Goal: Transaction & Acquisition: Purchase product/service

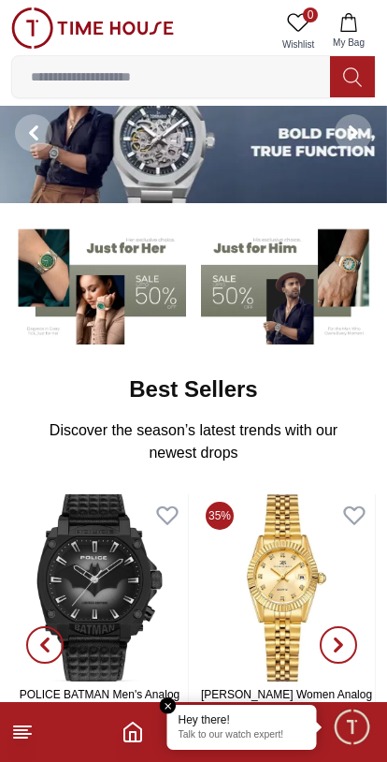
scroll to position [42, 0]
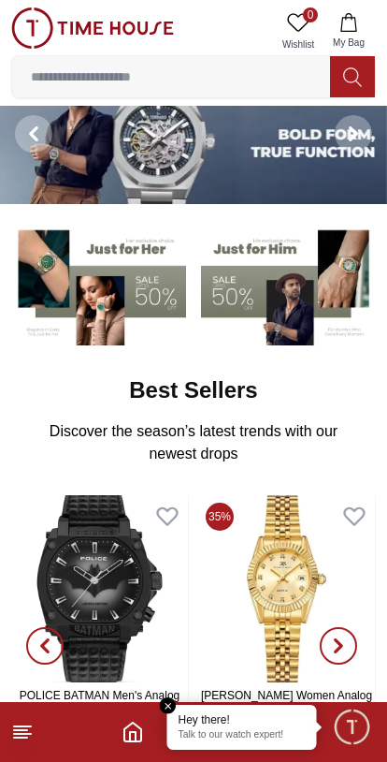
click at [82, 75] on input at bounding box center [171, 76] width 318 height 37
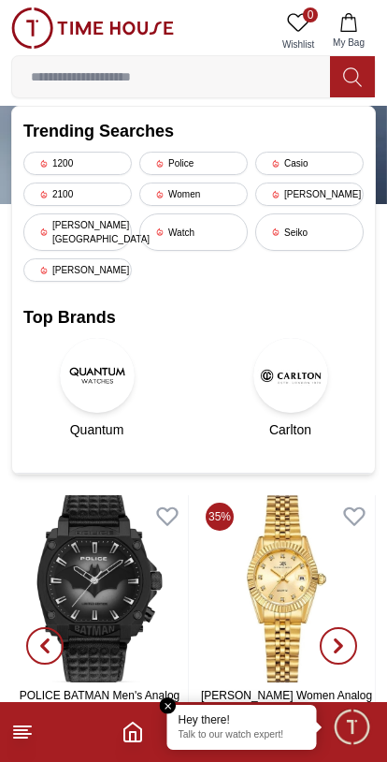
scroll to position [0, 0]
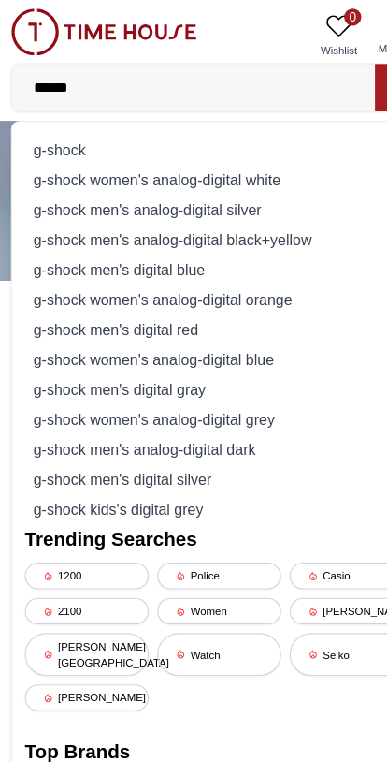
type input "*******"
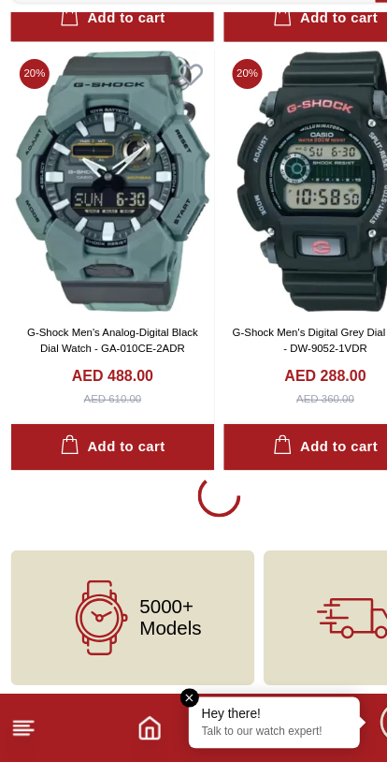
scroll to position [3419, 0]
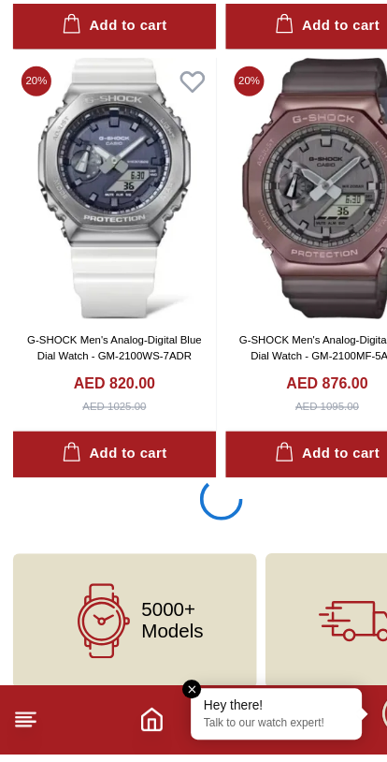
scroll to position [10893, 0]
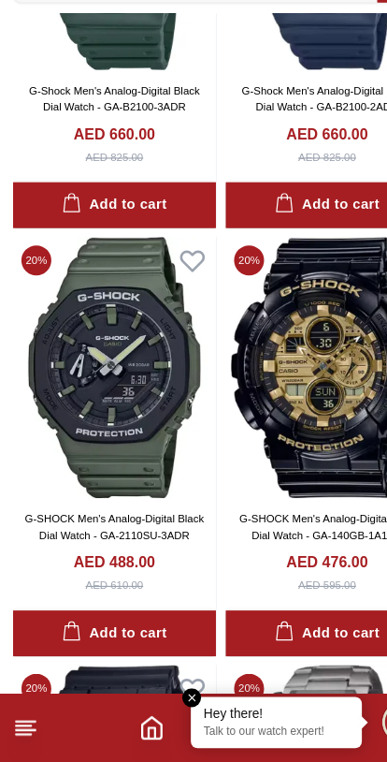
scroll to position [14118, 0]
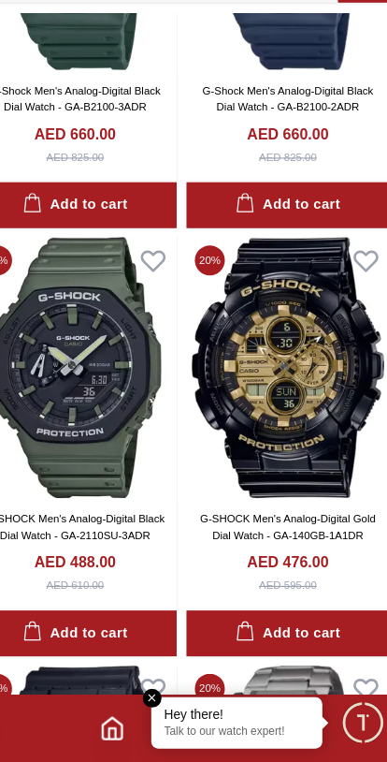
click at [274, 339] on img at bounding box center [286, 416] width 178 height 228
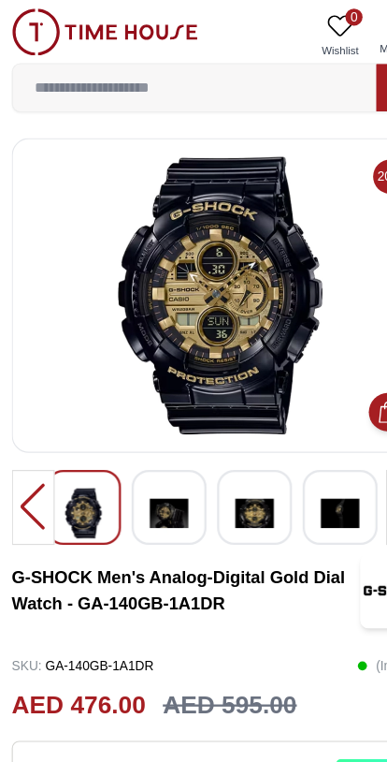
click at [86, 22] on img at bounding box center [92, 27] width 163 height 41
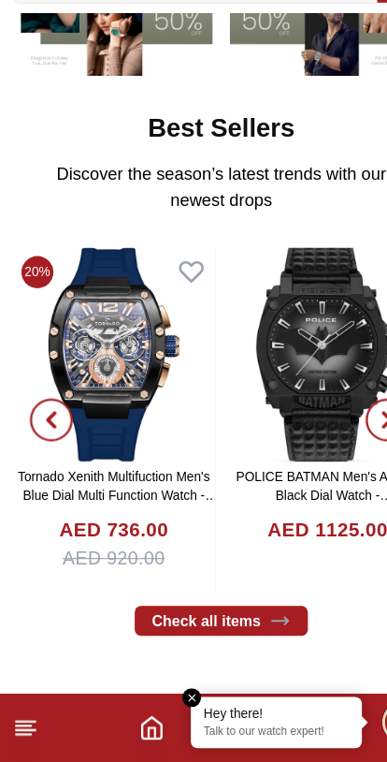
scroll to position [228, 0]
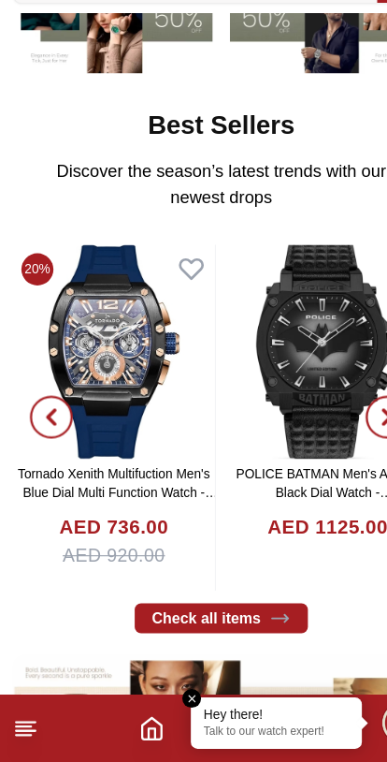
click at [165, 697] on em "Close tooltip" at bounding box center [168, 705] width 17 height 17
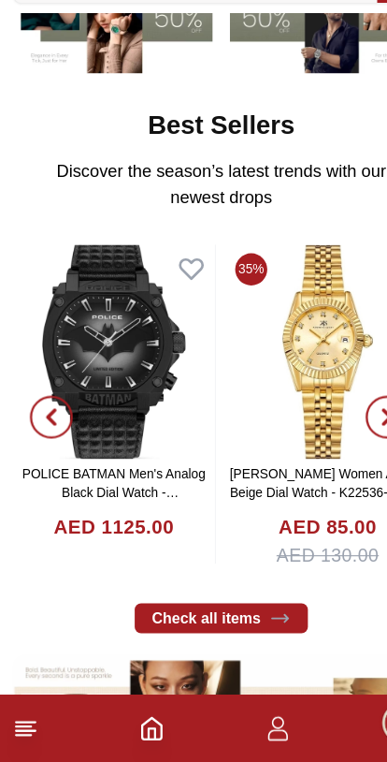
click at [234, 720] on icon "button" at bounding box center [243, 731] width 22 height 22
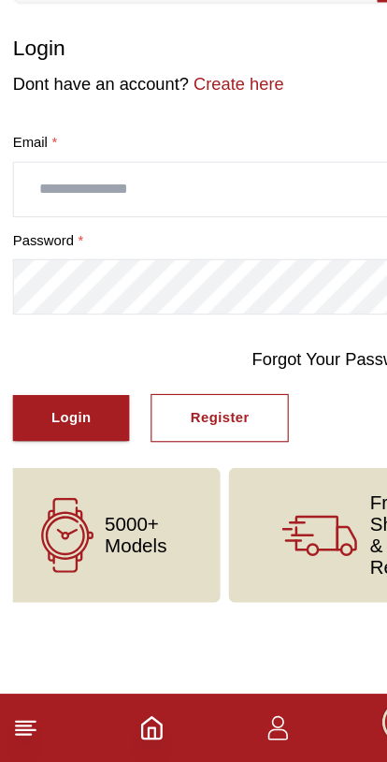
scroll to position [0, 31]
click at [242, 720] on icon "button" at bounding box center [243, 731] width 22 height 22
click at [237, 720] on icon "button" at bounding box center [243, 731] width 22 height 22
click at [252, 733] on icon "button" at bounding box center [244, 737] width 18 height 9
click at [141, 722] on icon "Home" at bounding box center [132, 731] width 17 height 19
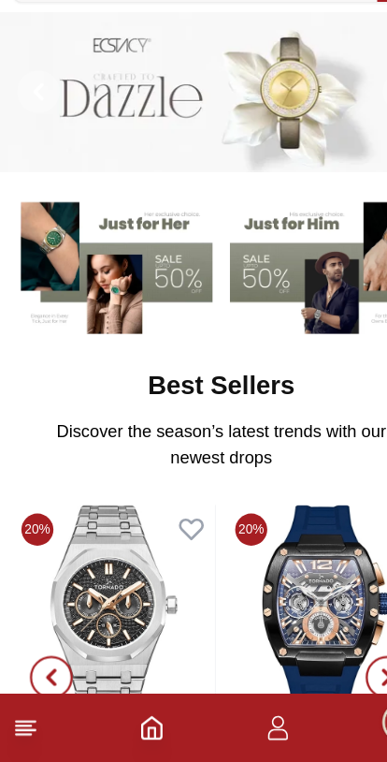
click at [22, 720] on icon at bounding box center [22, 731] width 22 height 22
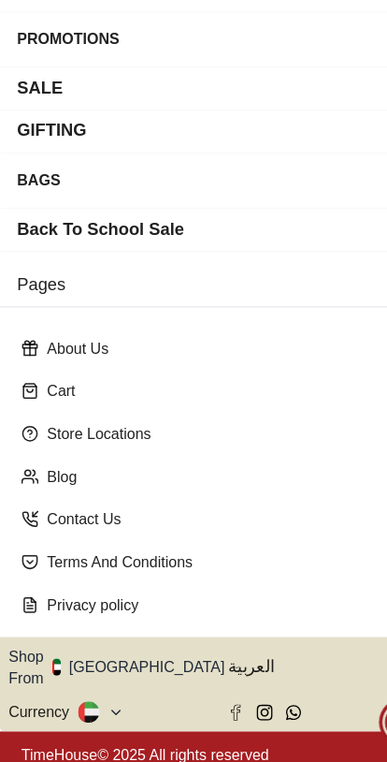
scroll to position [197, 0]
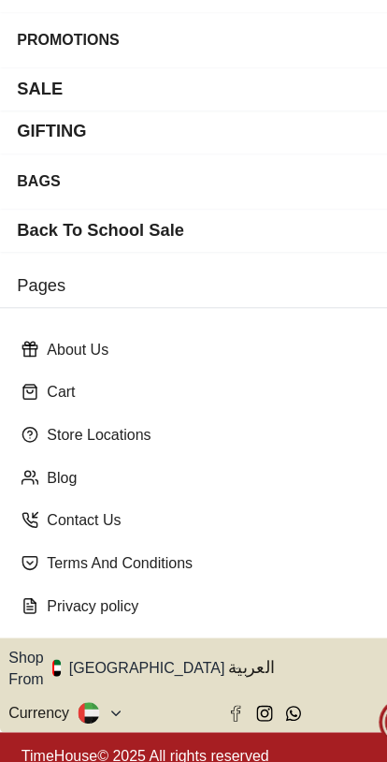
click at [92, 709] on button at bounding box center [88, 718] width 40 height 19
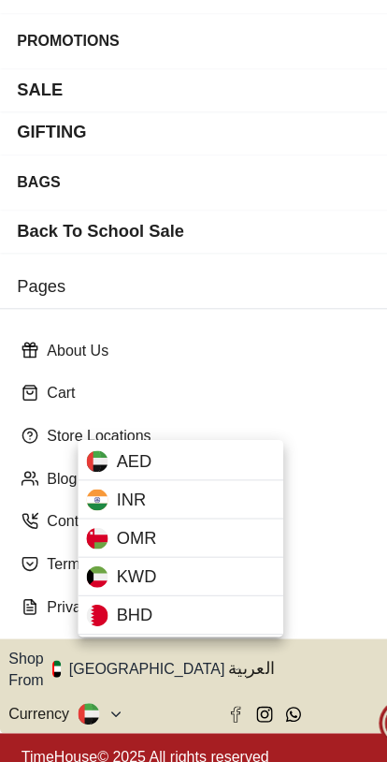
scroll to position [75, 0]
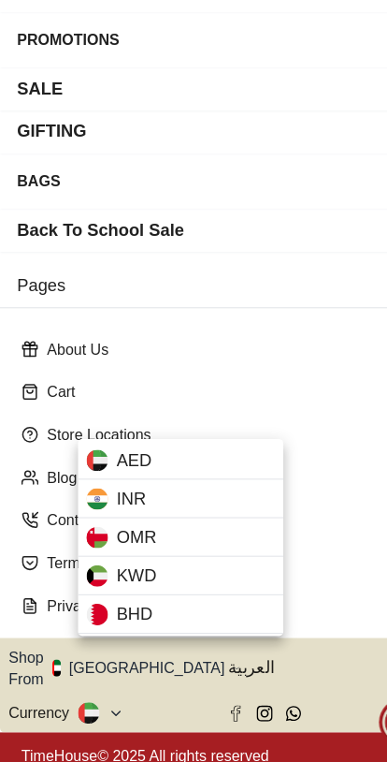
click at [135, 579] on div at bounding box center [193, 381] width 387 height 762
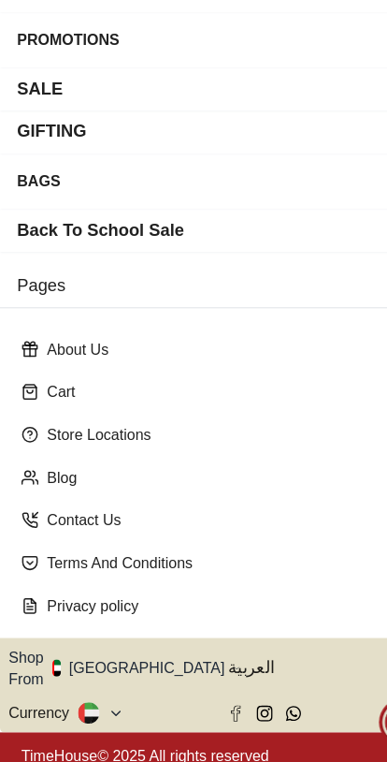
click at [204, 673] on icon "button" at bounding box center [207, 680] width 7 height 14
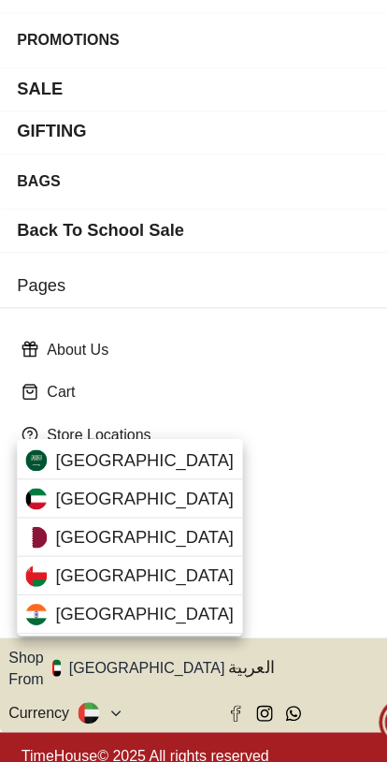
click at [152, 548] on div "[GEOGRAPHIC_DATA]" at bounding box center [113, 565] width 197 height 34
